Goal: Information Seeking & Learning: Find specific page/section

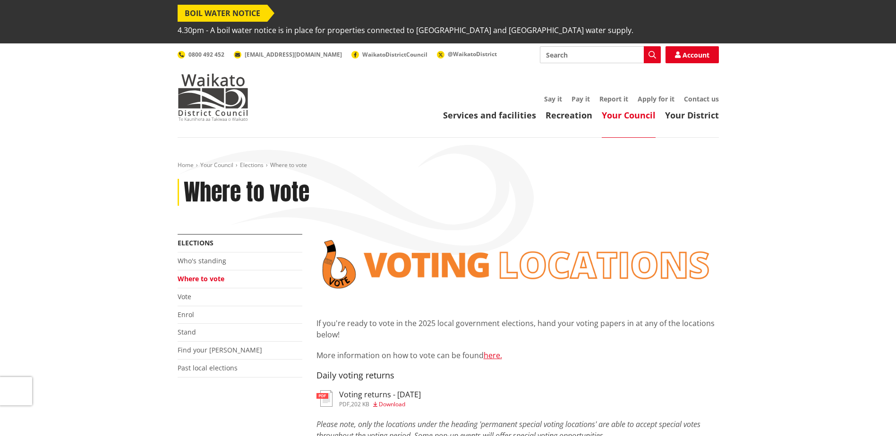
scroll to position [26, 0]
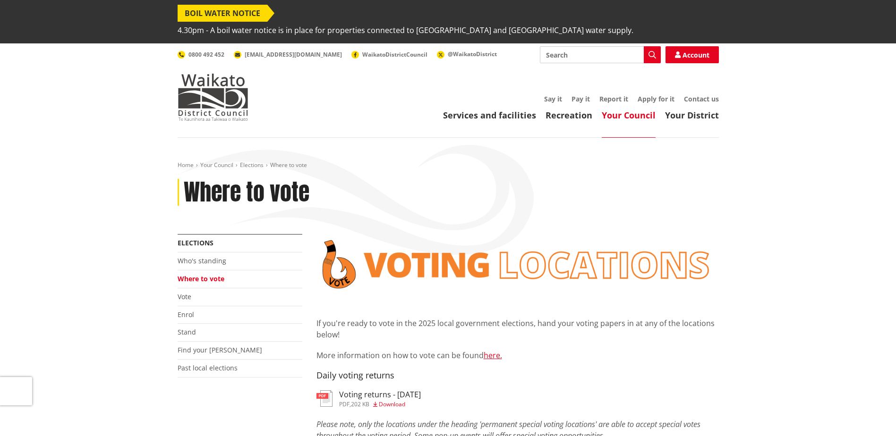
scroll to position [26, 0]
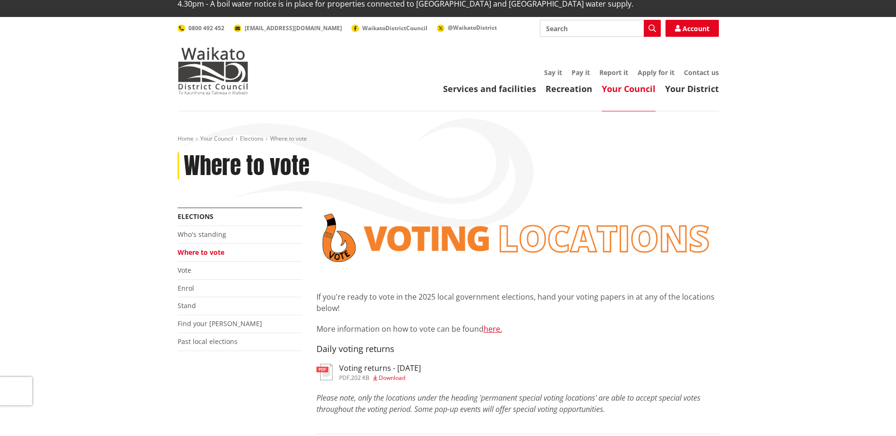
click at [377, 364] on h3 "Voting returns - [DATE]" at bounding box center [380, 368] width 82 height 9
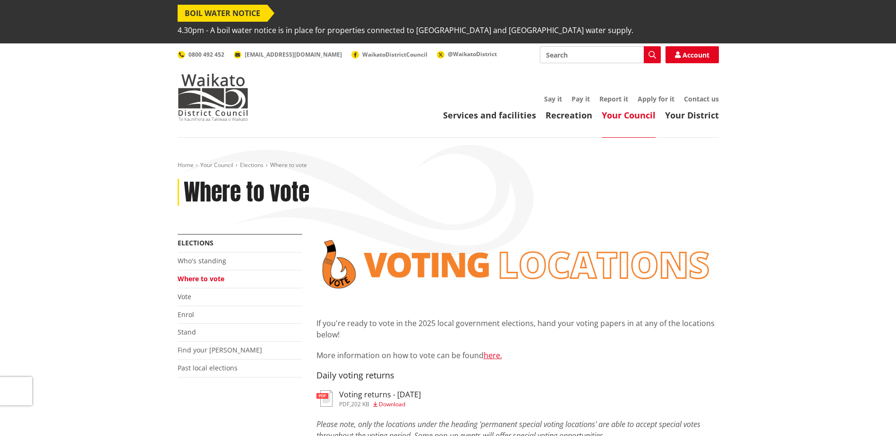
scroll to position [26, 0]
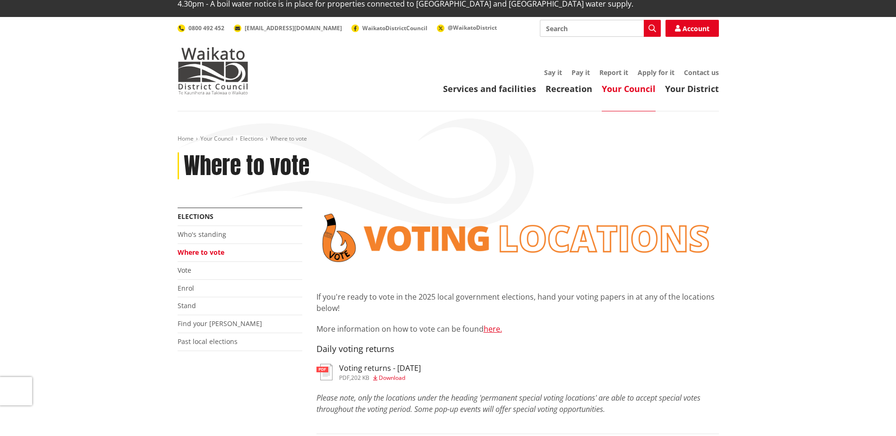
click at [851, 50] on header "Toggle search Toggle navigation Services and facilities Recreation Your Council…" at bounding box center [448, 64] width 896 height 94
